Goal: Find specific page/section

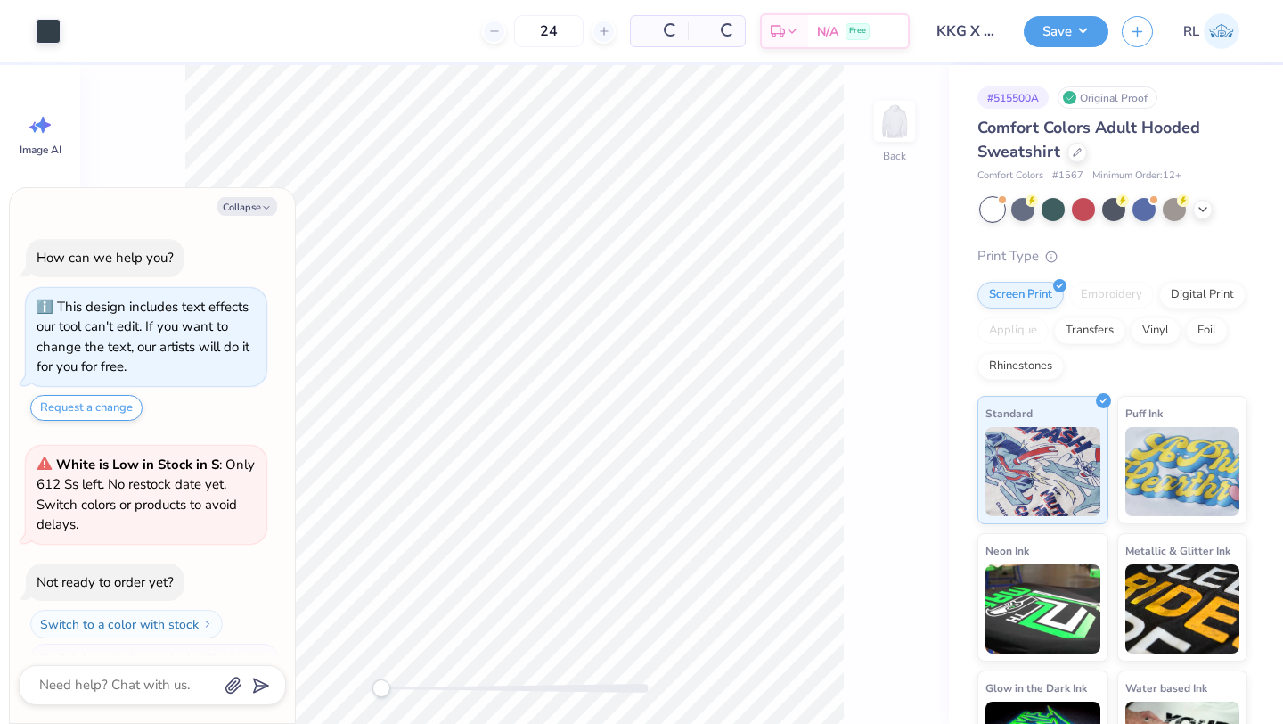
scroll to position [30, 0]
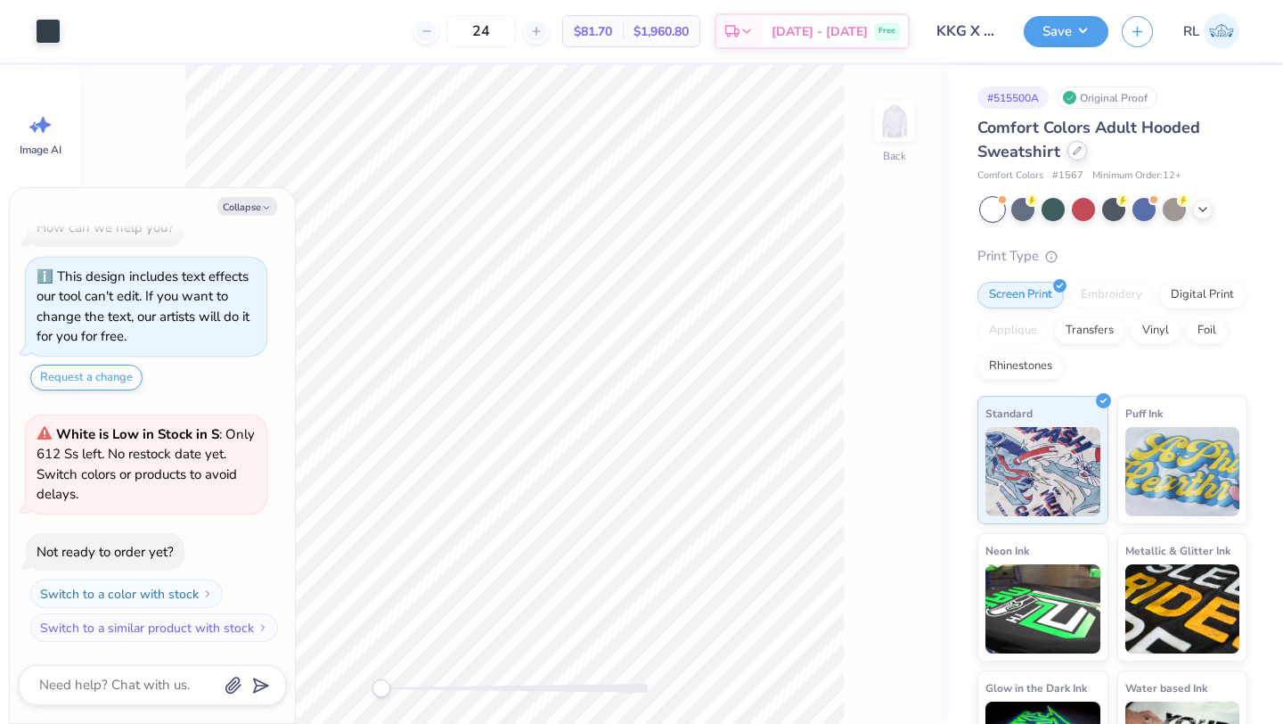
click at [1083, 155] on div at bounding box center [1078, 151] width 20 height 20
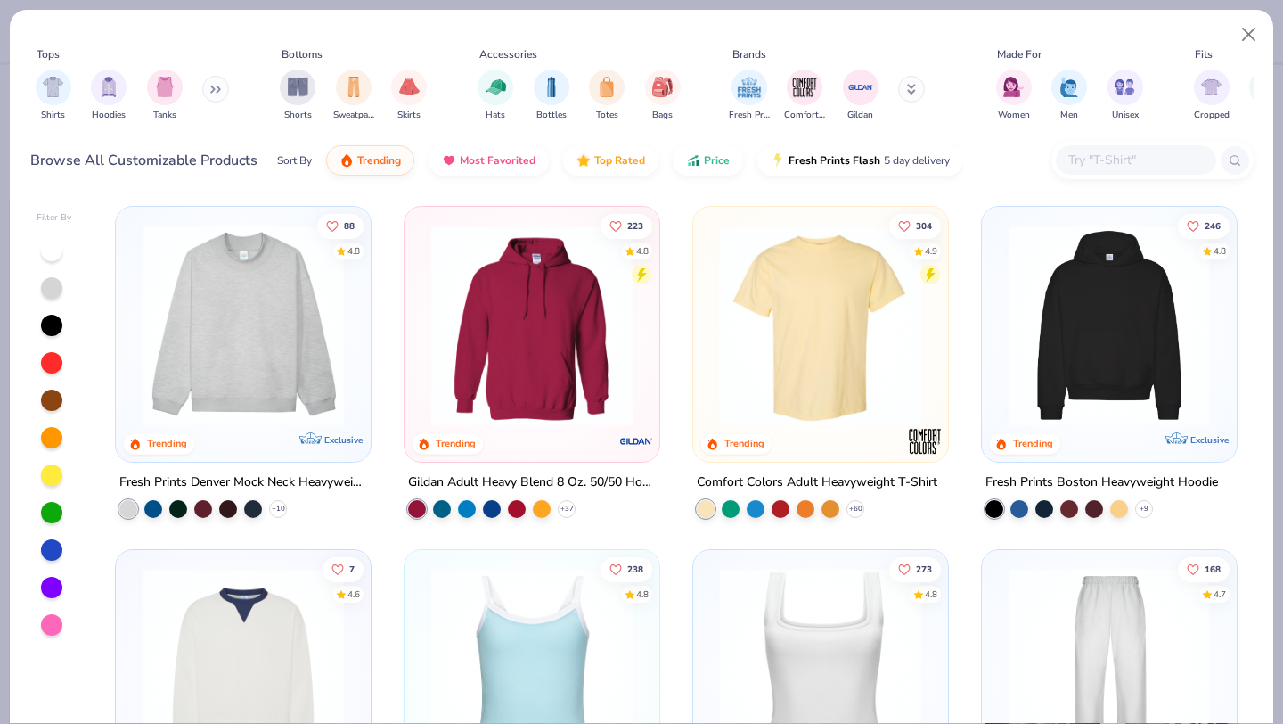
type textarea "x"
click at [1105, 159] on input "text" at bounding box center [1135, 160] width 137 height 20
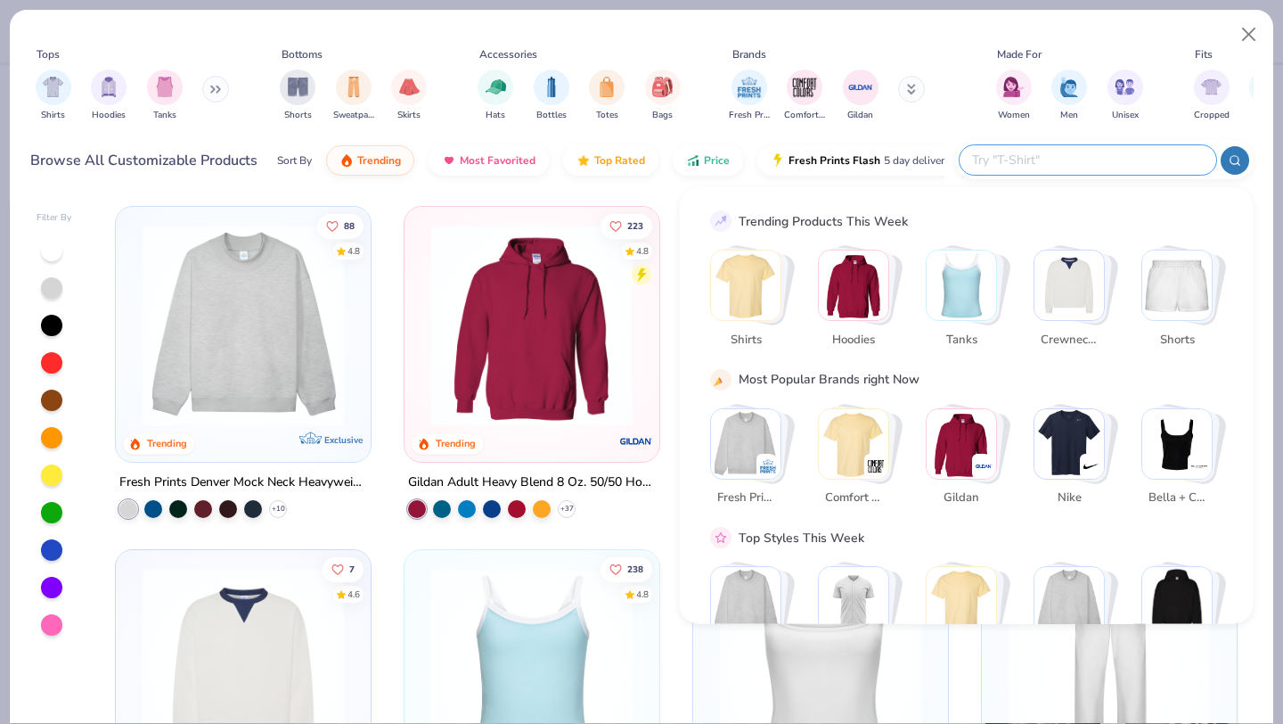
paste input "IND330BLV"
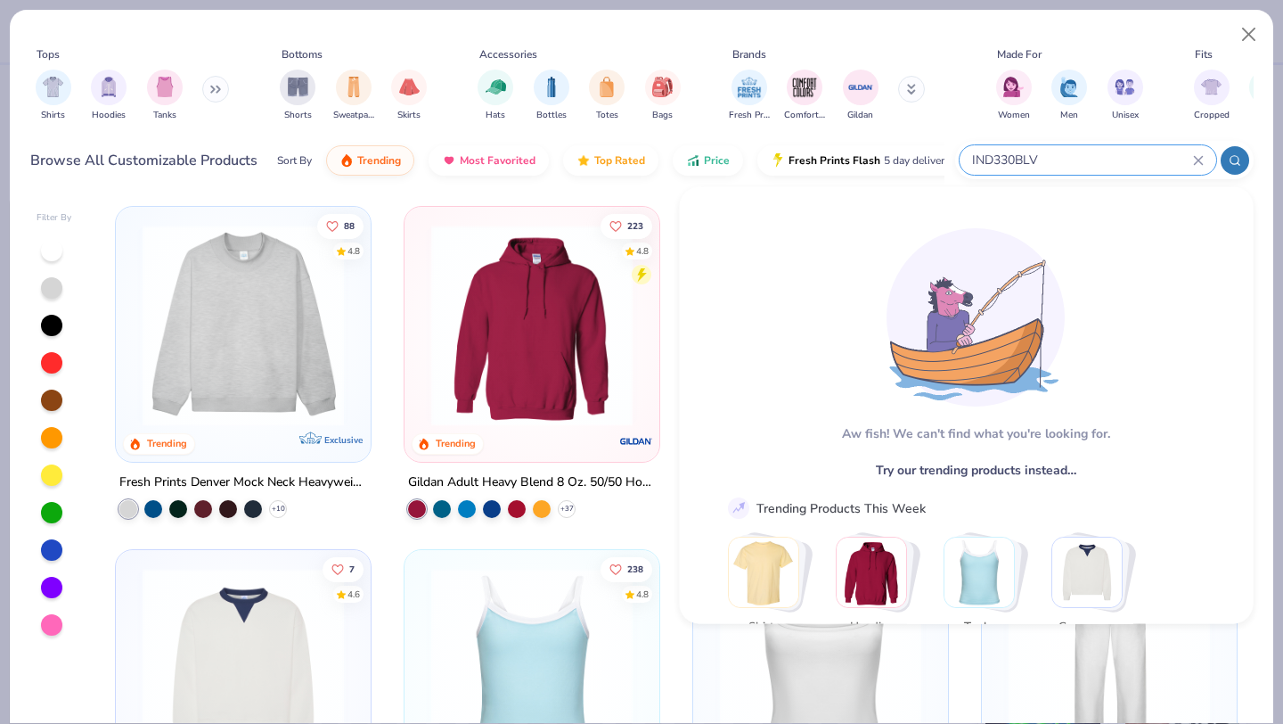
type input "IND330BLV"
click at [1064, 241] on div "[PERSON_NAME]! We can't find what you're looking for. Try our trending products…" at bounding box center [966, 463] width 513 height 506
click at [1068, 428] on div "Aw fish! We can't find what you're looking for." at bounding box center [975, 433] width 268 height 19
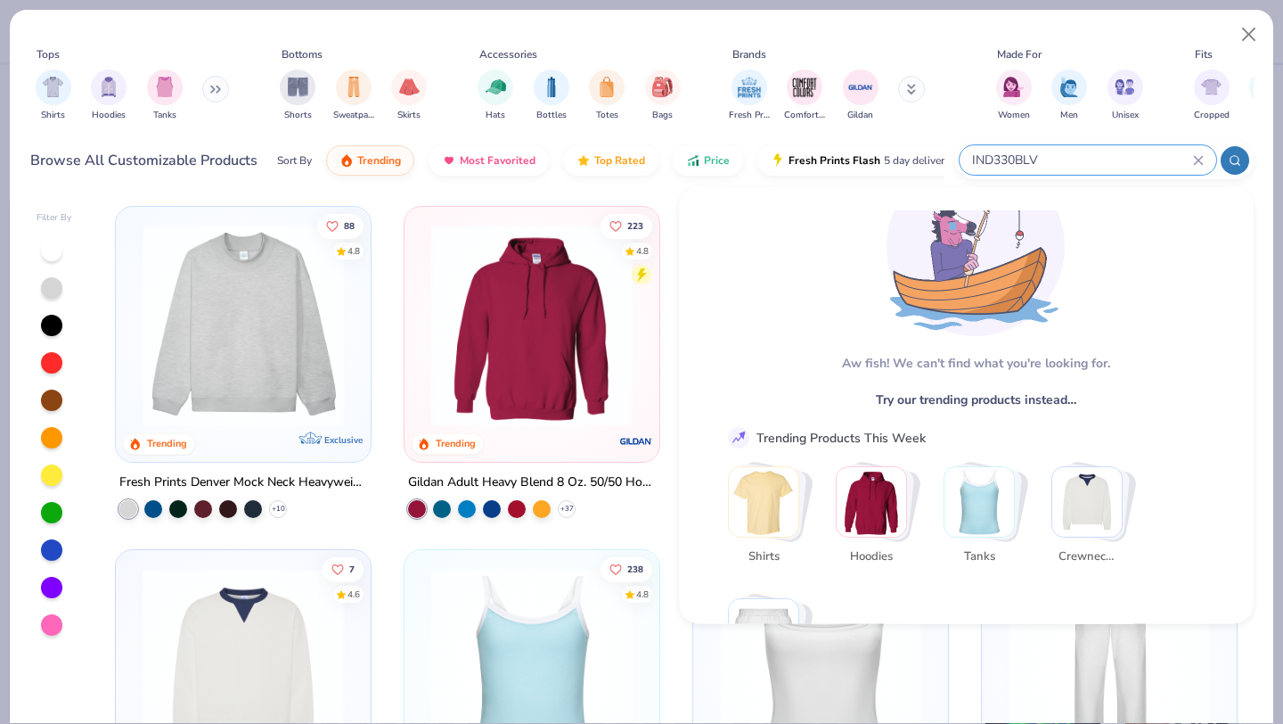
scroll to position [93, 0]
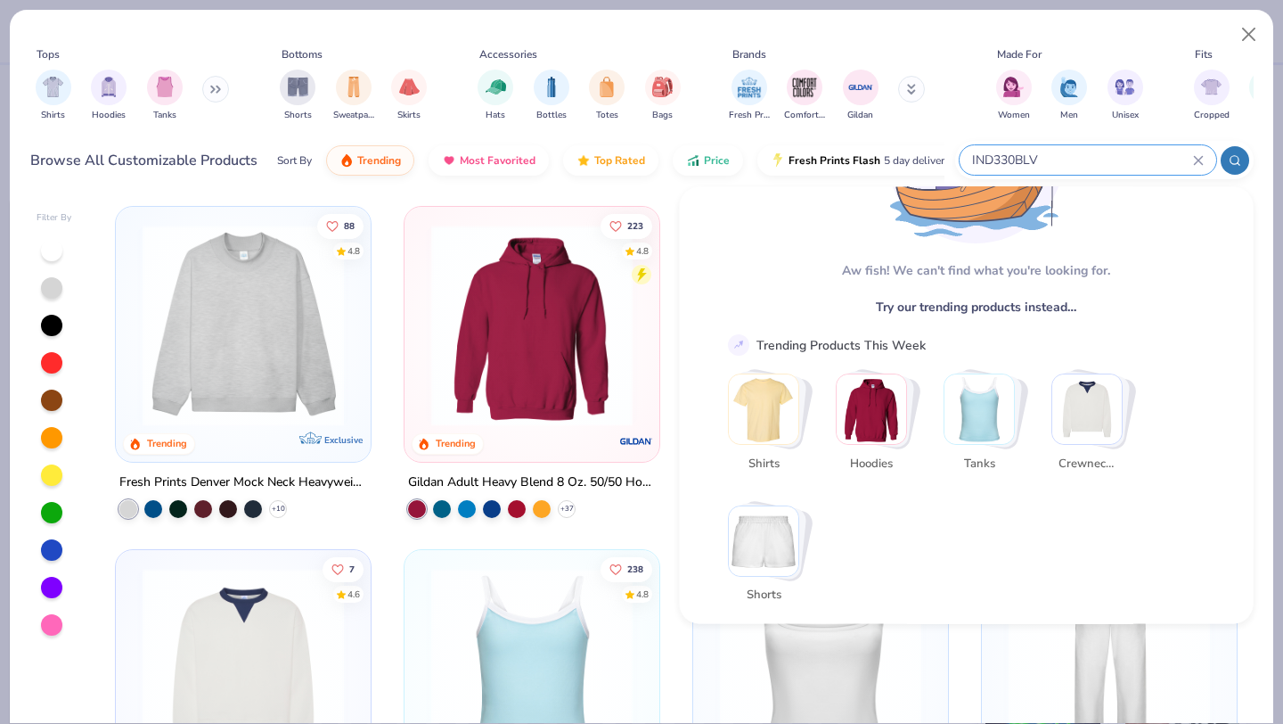
click at [1193, 167] on div "IND330BLV" at bounding box center [1088, 159] width 257 height 29
